Goal: Book appointment/travel/reservation

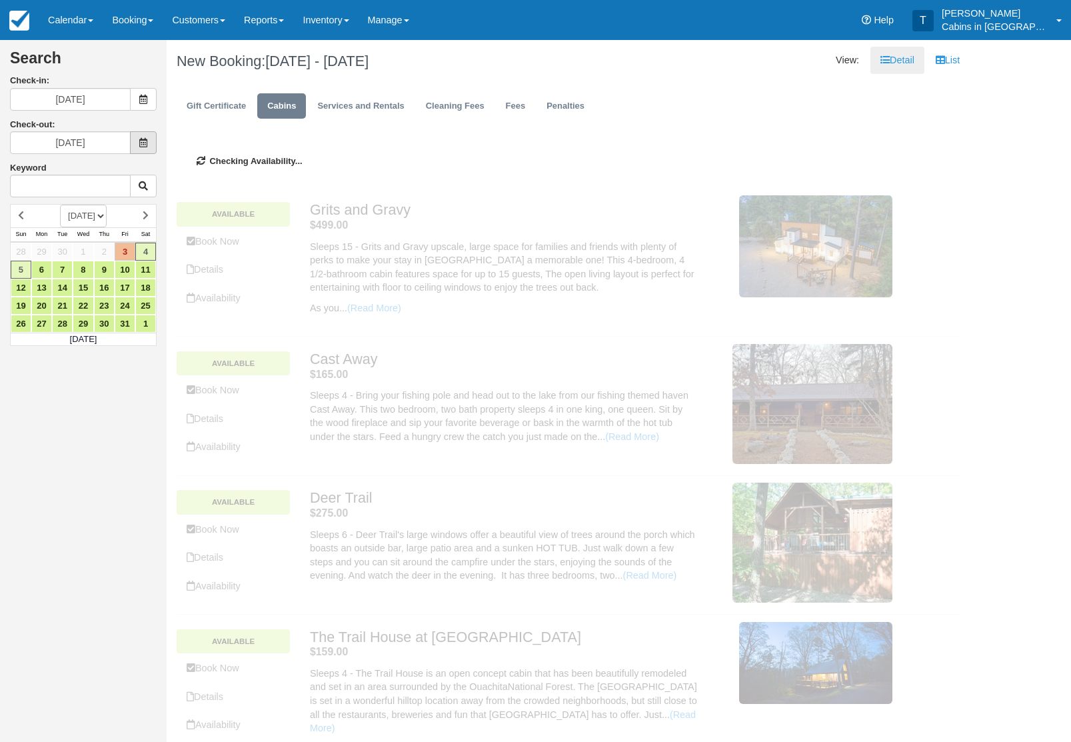
click at [151, 141] on span at bounding box center [143, 142] width 27 height 23
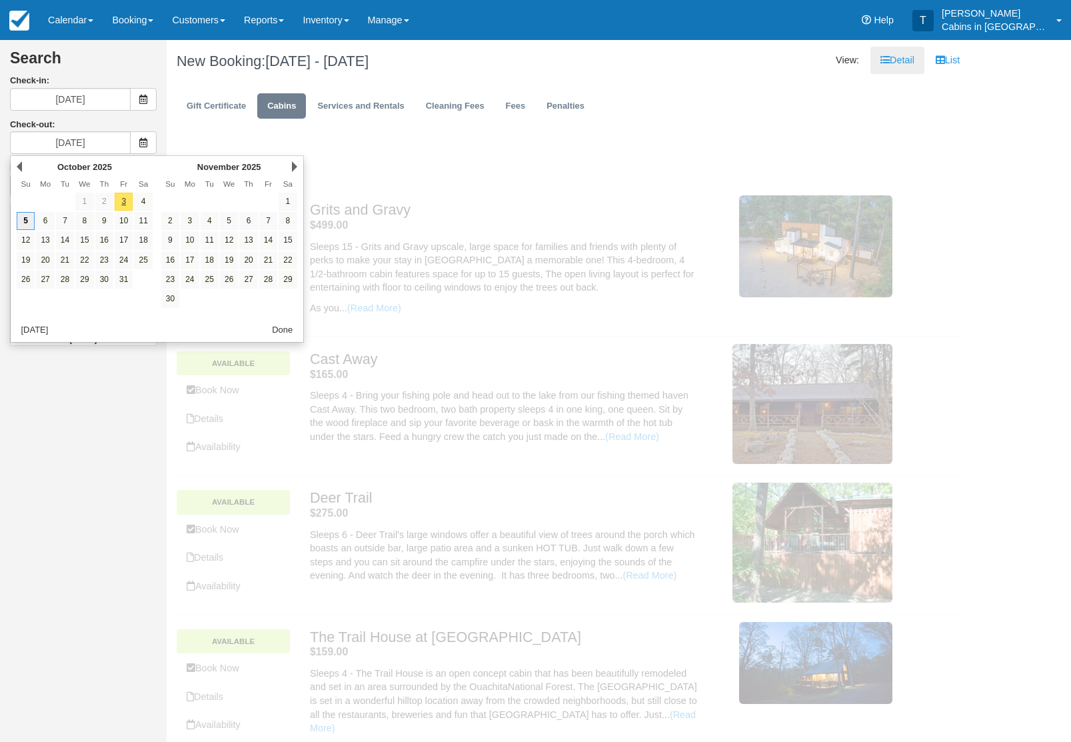
click at [29, 225] on link "5" at bounding box center [26, 221] width 18 height 18
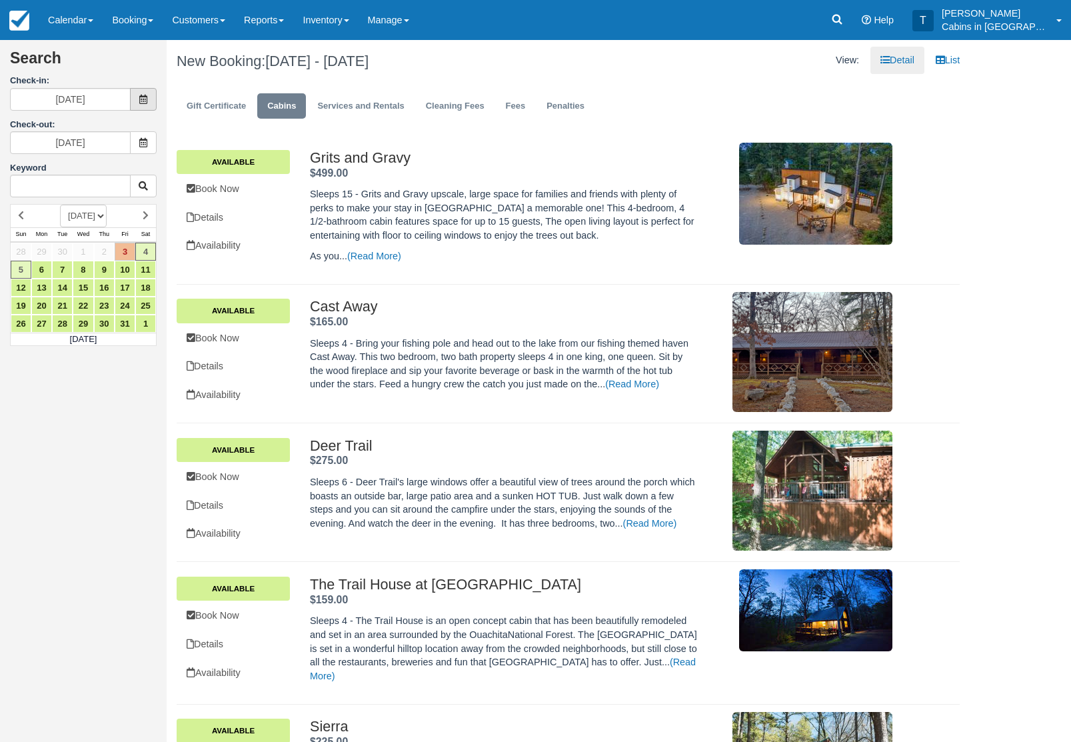
click at [147, 107] on span at bounding box center [143, 99] width 27 height 23
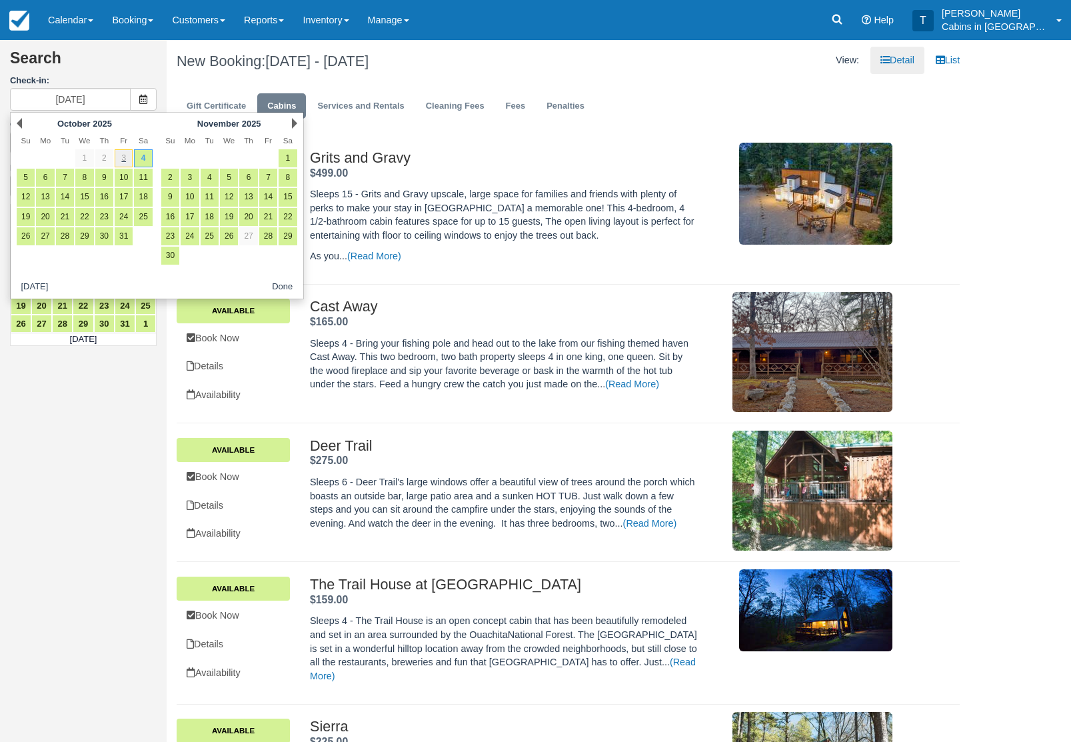
click at [127, 163] on link "3" at bounding box center [124, 158] width 18 height 18
type input "10/03/25"
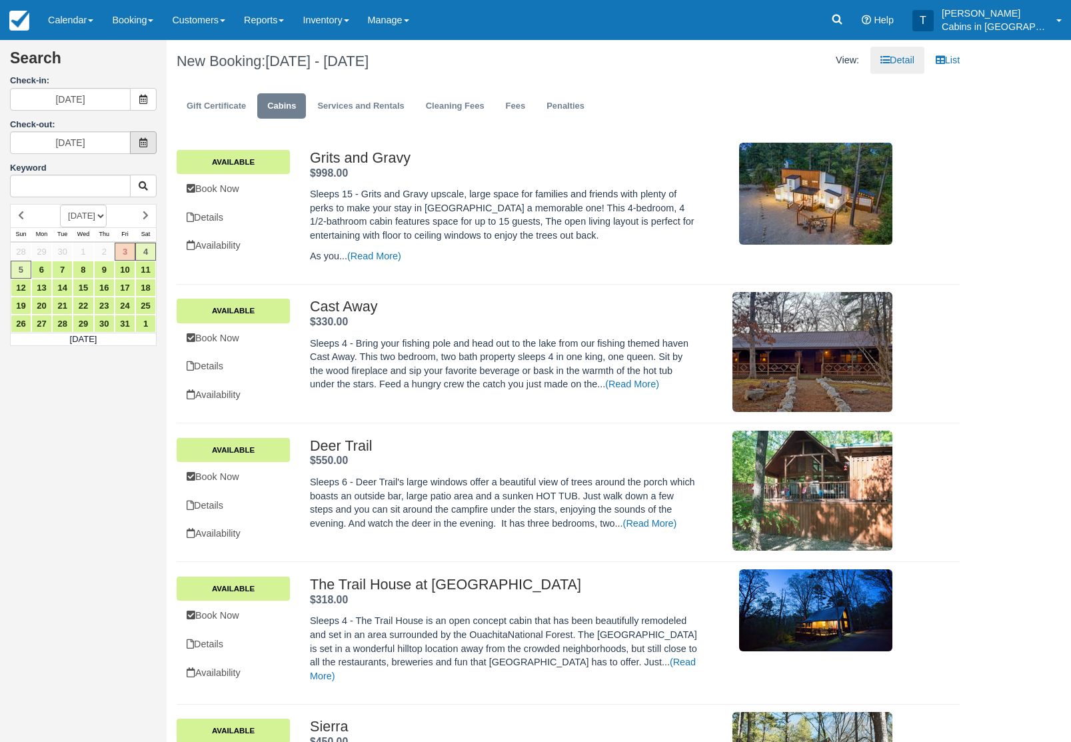
click at [145, 147] on icon at bounding box center [143, 142] width 9 height 9
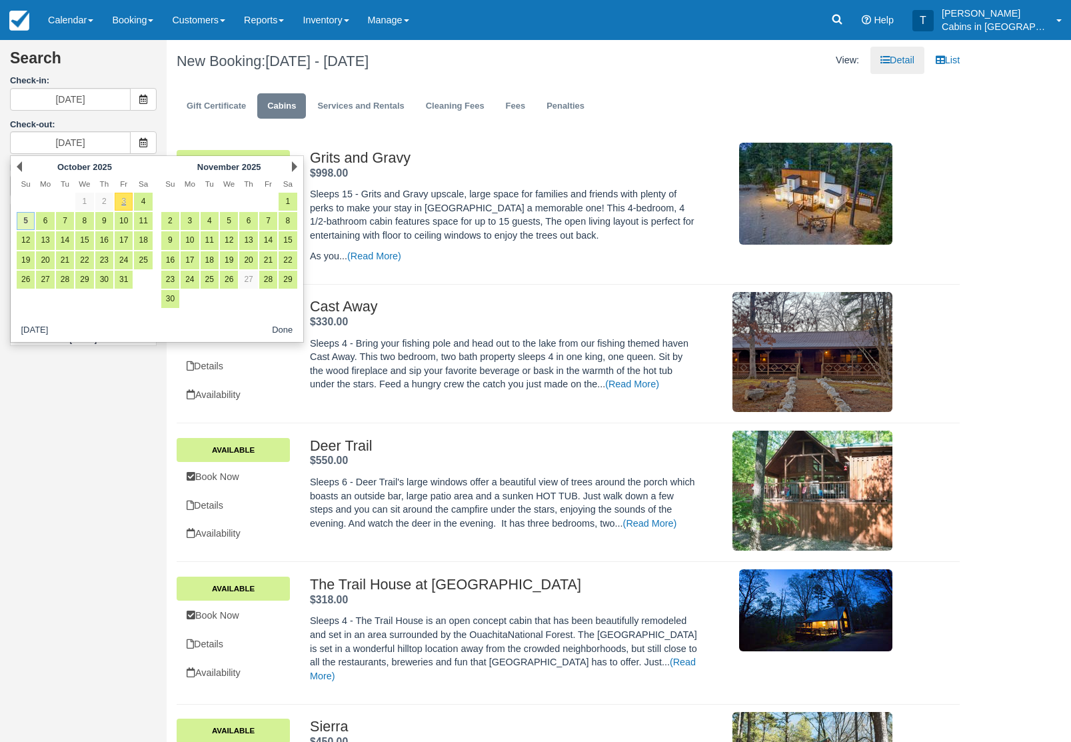
click at [33, 227] on link "5" at bounding box center [26, 221] width 18 height 18
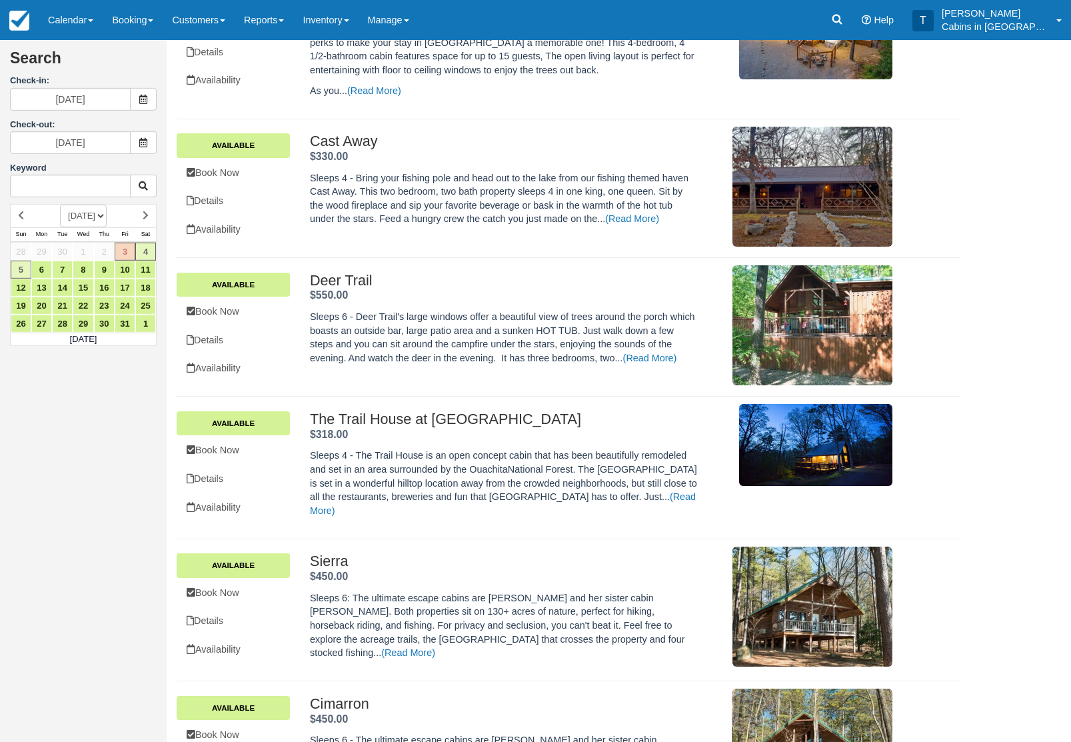
scroll to position [167, 0]
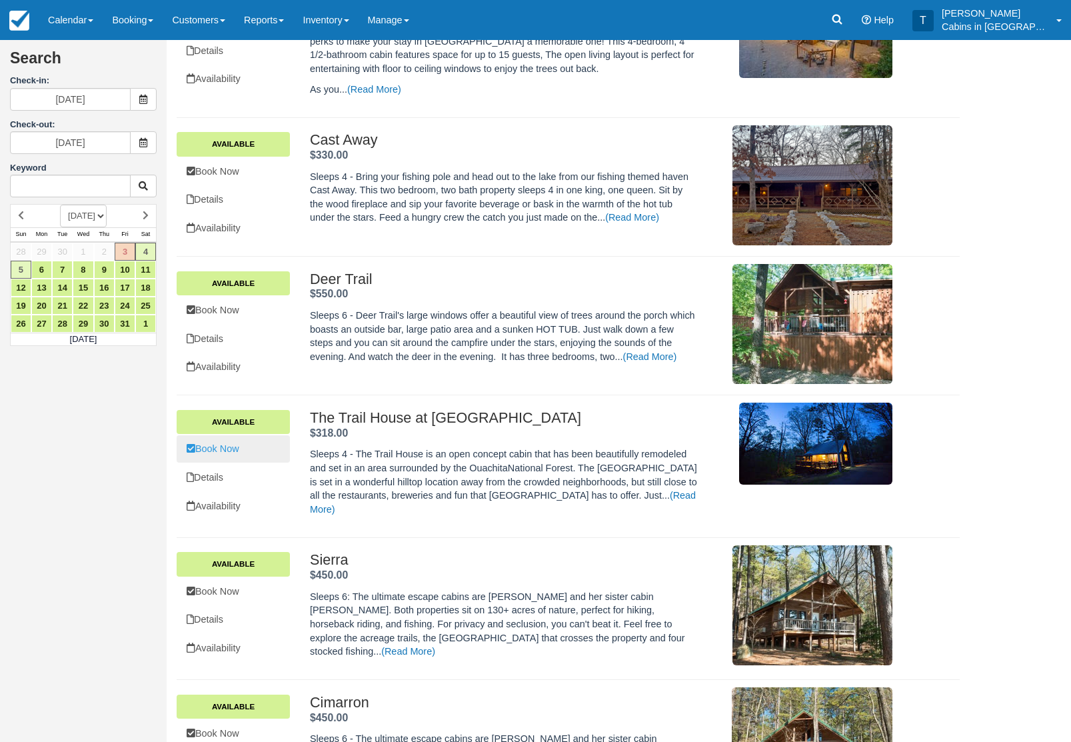
click at [237, 463] on link "Book Now" at bounding box center [233, 448] width 113 height 27
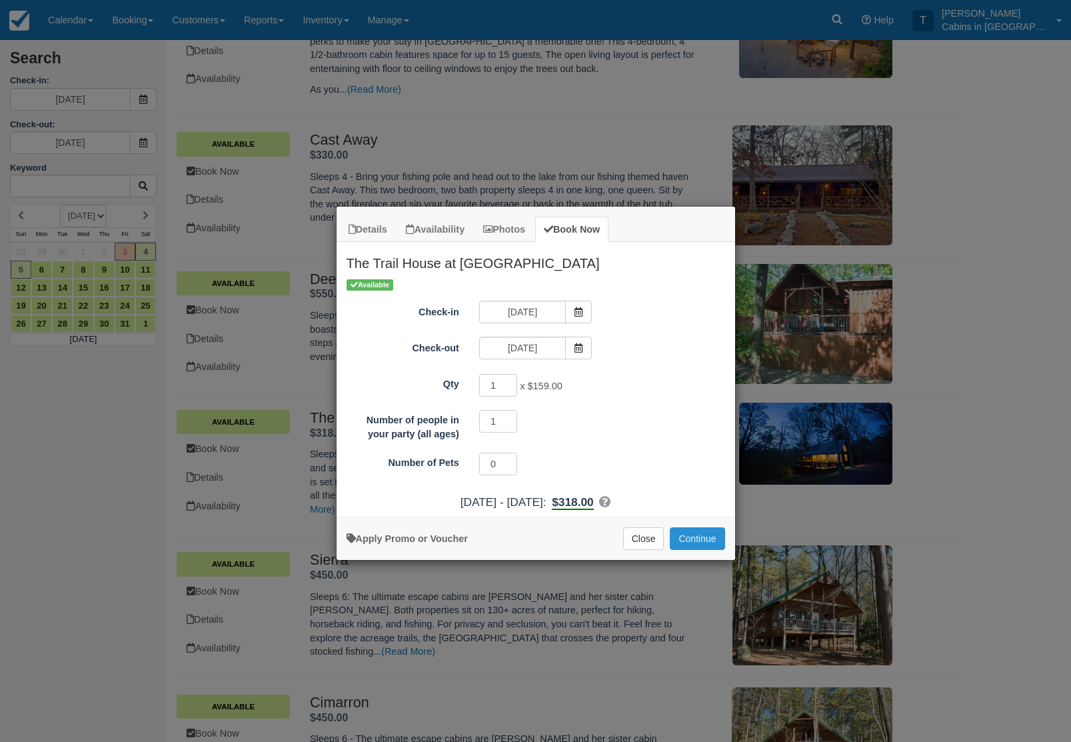
click at [714, 541] on button "Continue" at bounding box center [697, 538] width 55 height 23
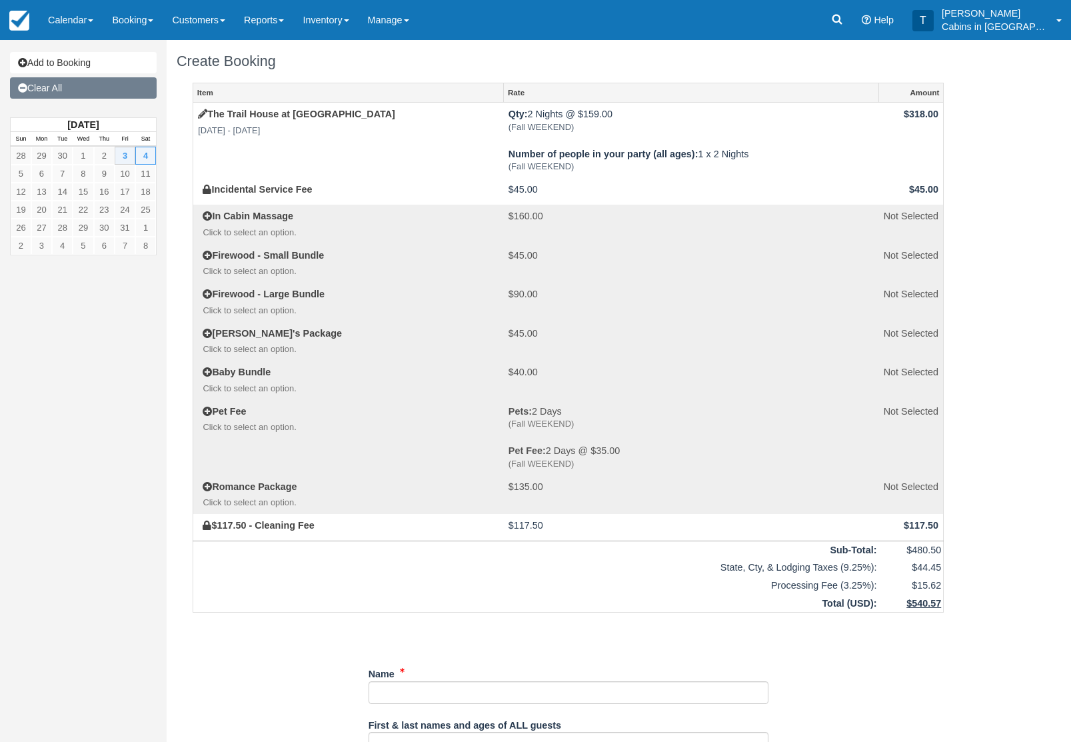
click at [117, 95] on link "Clear All" at bounding box center [83, 87] width 147 height 21
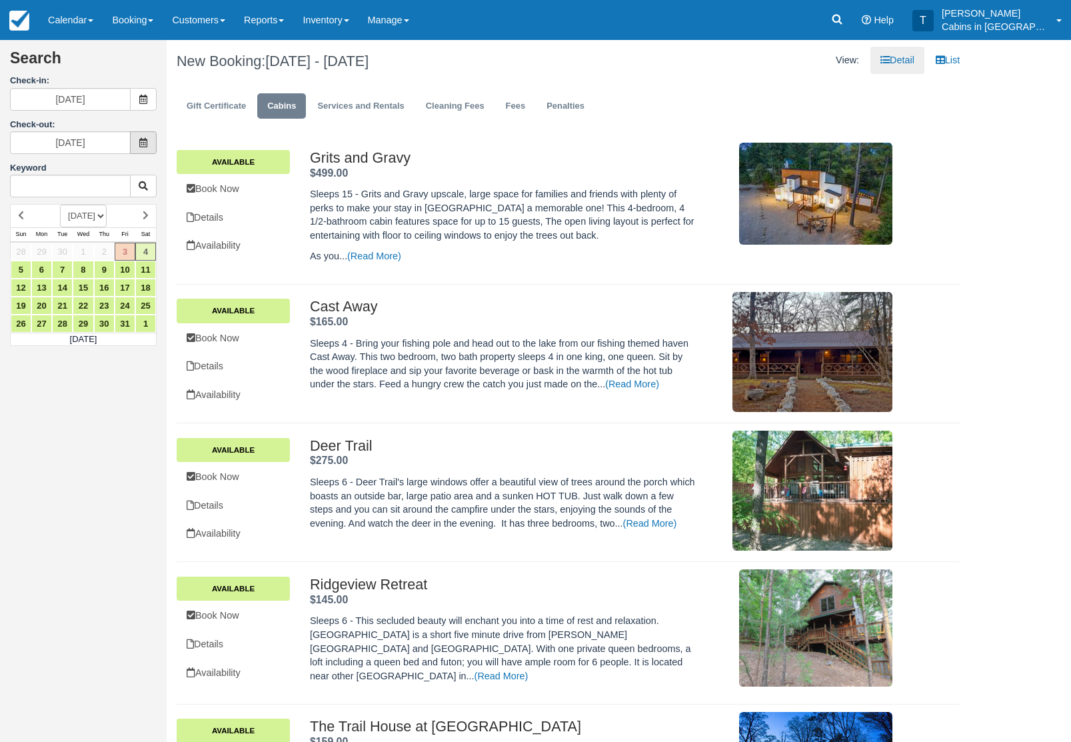
click at [143, 152] on span at bounding box center [143, 142] width 27 height 23
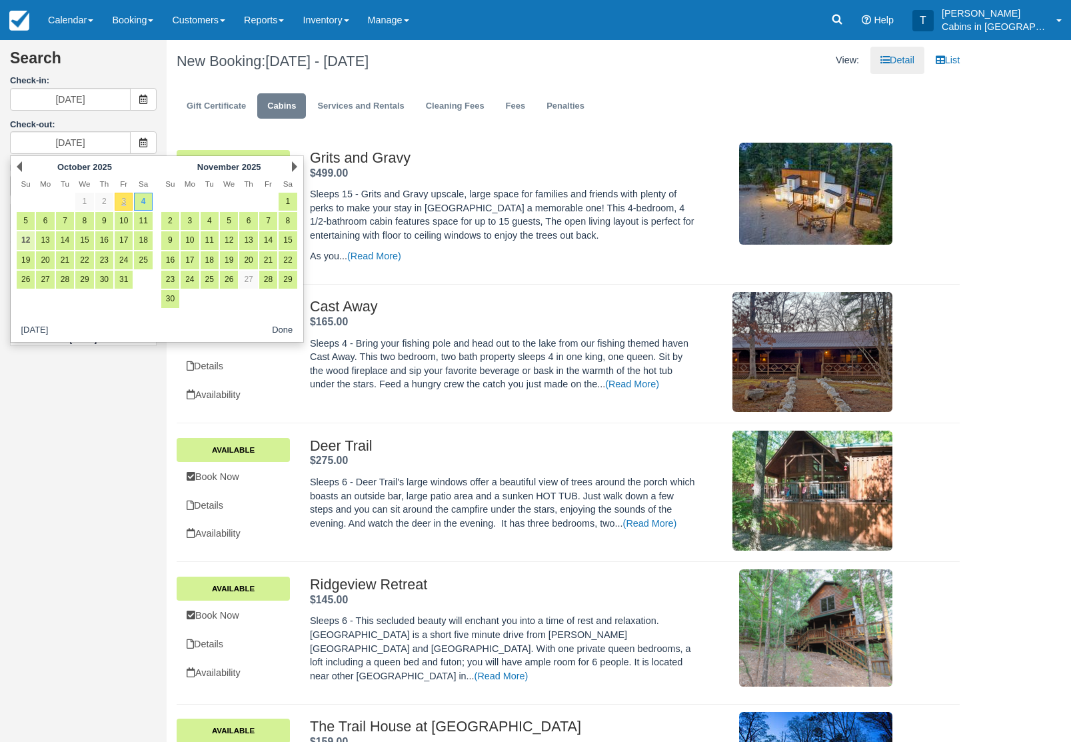
click at [21, 236] on link "12" at bounding box center [26, 240] width 18 height 18
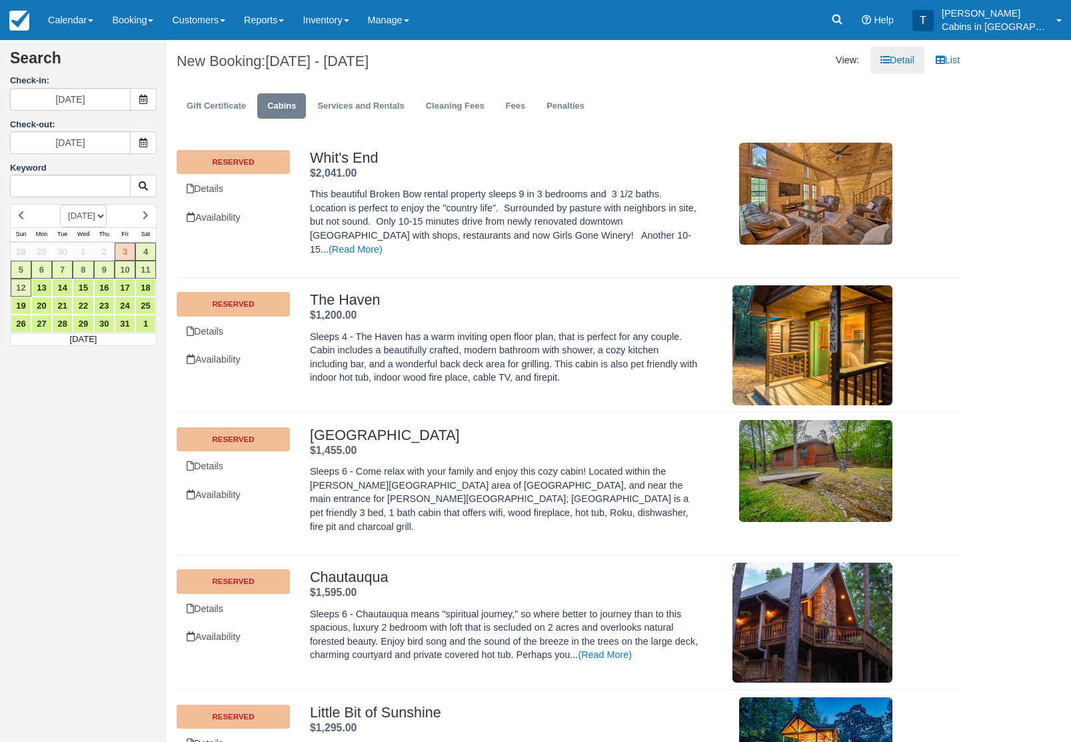
click at [166, 144] on div "Search Check-in: 10/03/25 Check-out: 10/12/25 Keyword OCTOBER 2025 NOVEMBER 202…" at bounding box center [83, 198] width 167 height 296
click at [141, 151] on span at bounding box center [143, 142] width 27 height 23
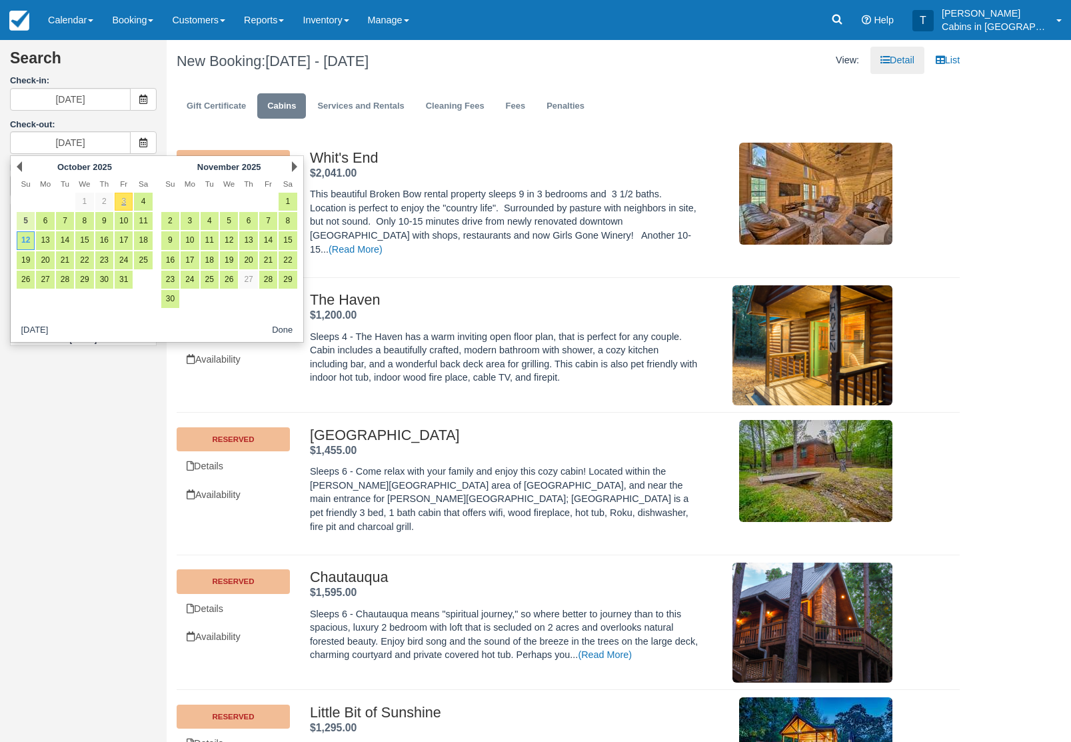
click at [33, 217] on link "5" at bounding box center [26, 221] width 18 height 18
type input "10/05/25"
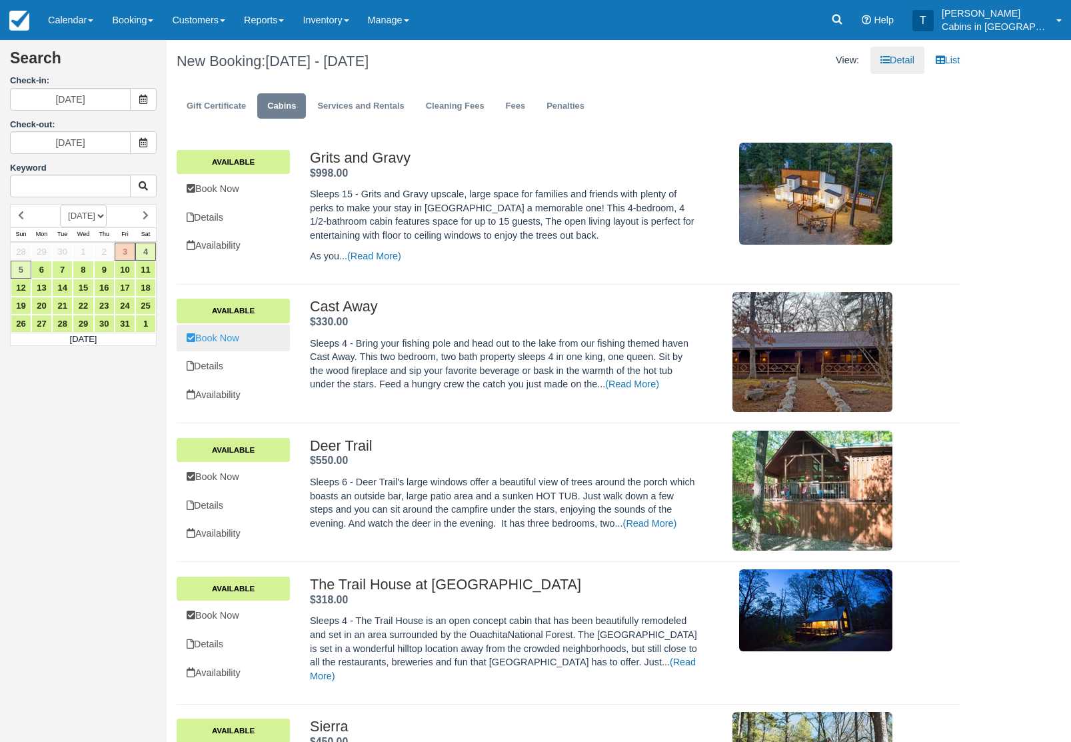
click at [251, 346] on link "Book Now" at bounding box center [233, 338] width 113 height 27
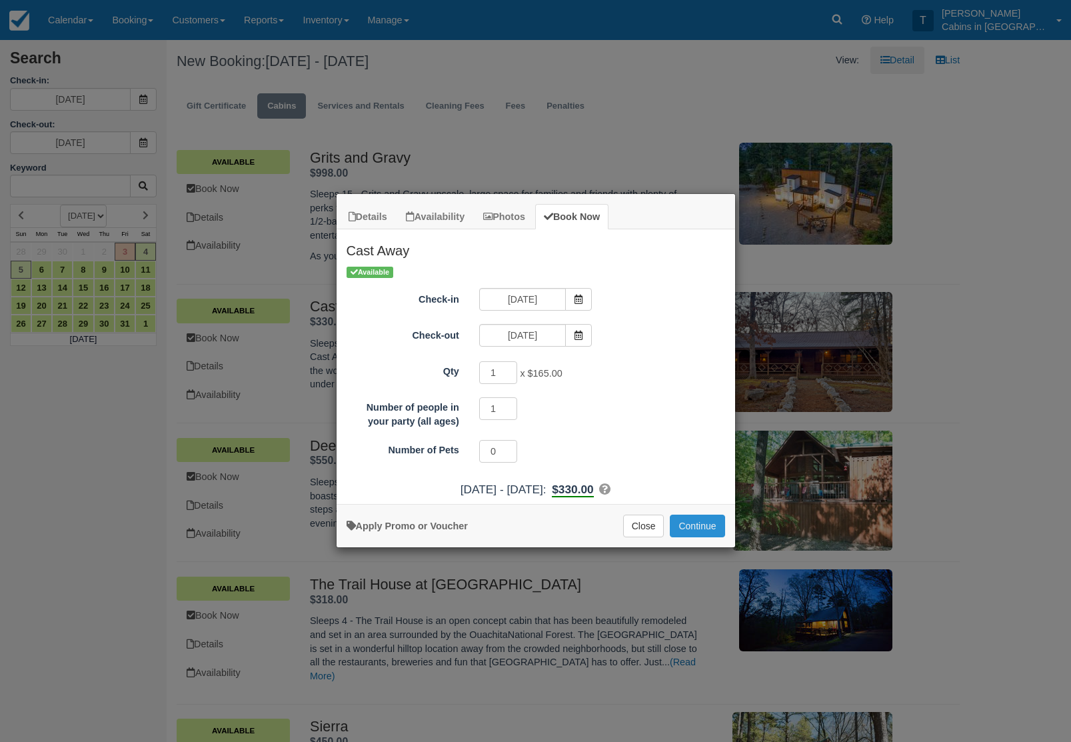
click at [712, 531] on button "Continue" at bounding box center [697, 526] width 55 height 23
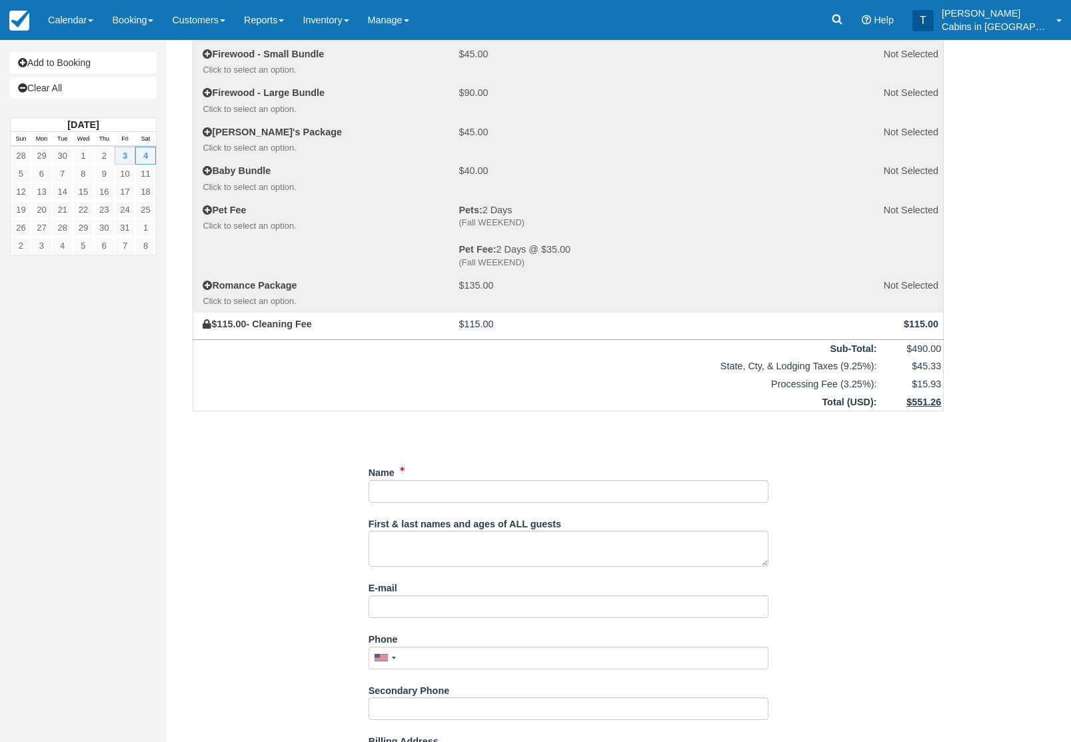
scroll to position [202, 0]
